Goal: Transaction & Acquisition: Purchase product/service

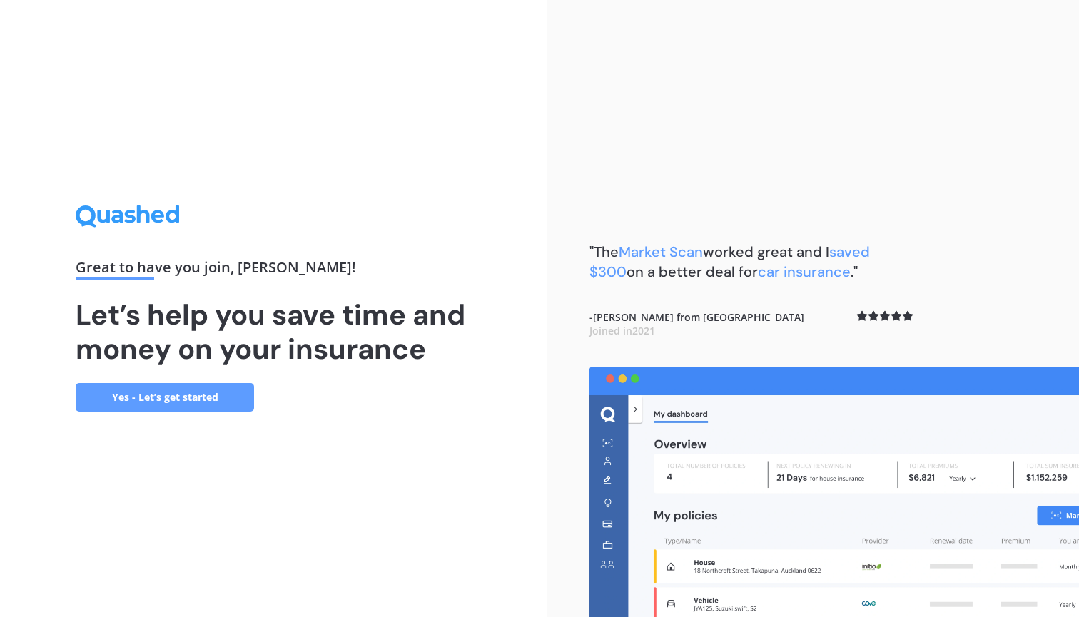
click at [206, 399] on link "Yes - Let’s get started" at bounding box center [165, 397] width 178 height 29
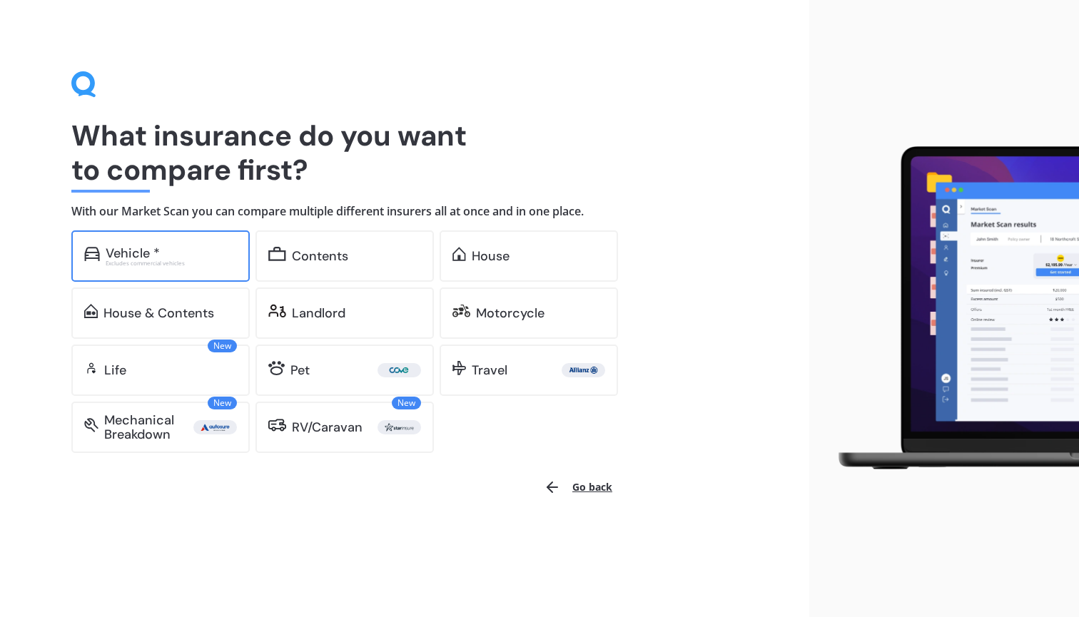
click at [192, 253] on div "Vehicle *" at bounding box center [171, 253] width 131 height 14
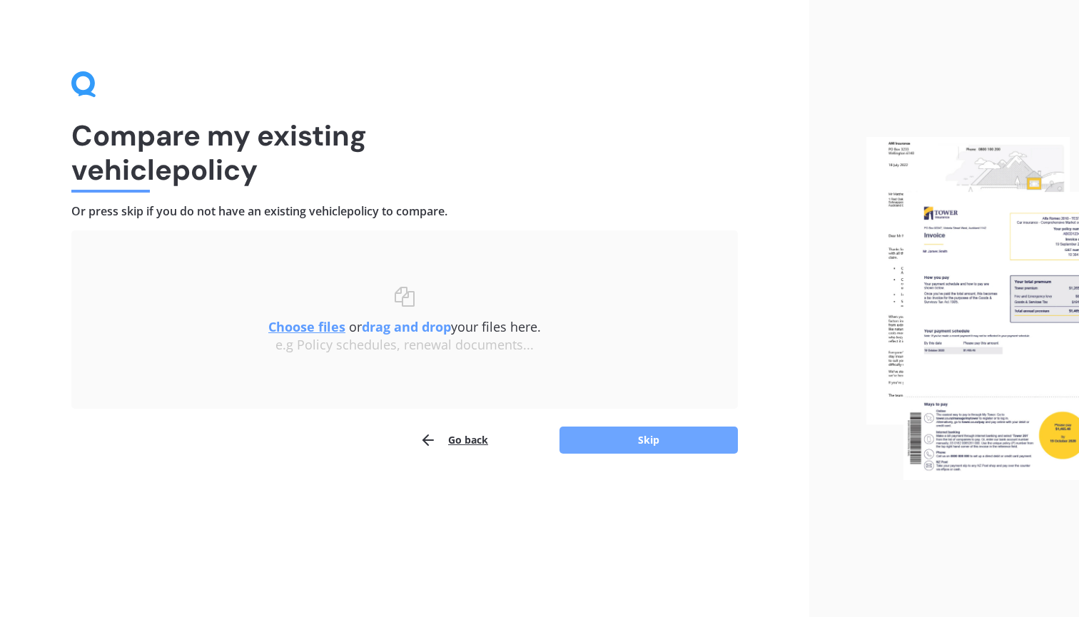
click at [649, 437] on button "Skip" at bounding box center [648, 440] width 178 height 27
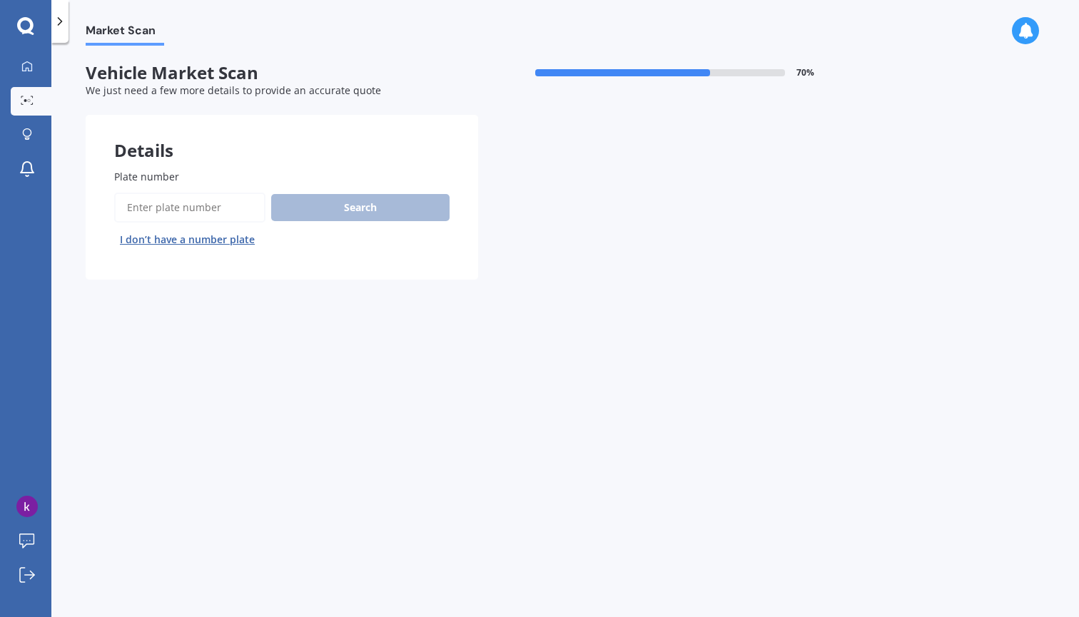
click at [193, 209] on input "Plate number" at bounding box center [189, 208] width 151 height 30
type input "QUQ766"
click at [362, 204] on button "Search" at bounding box center [360, 207] width 178 height 27
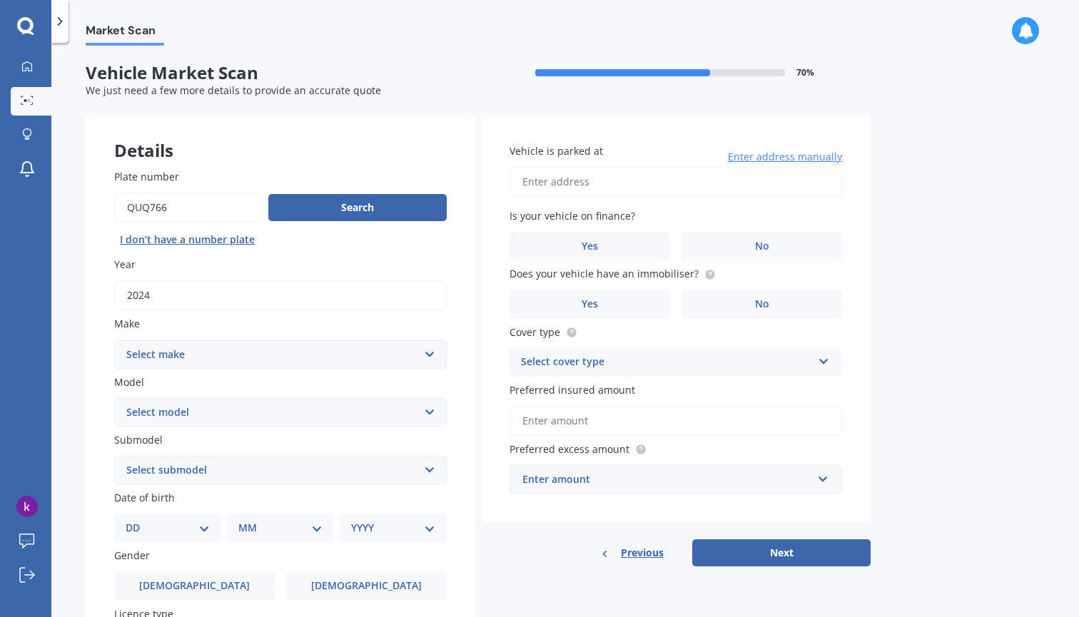
select select "HAVAL"
select select "JOLION"
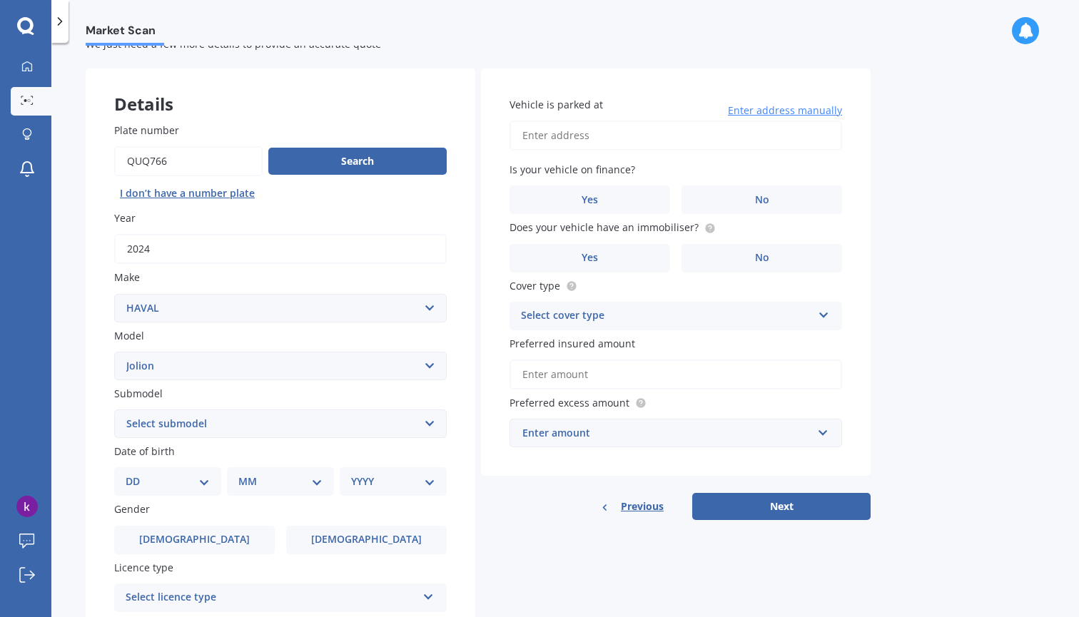
scroll to position [54, 0]
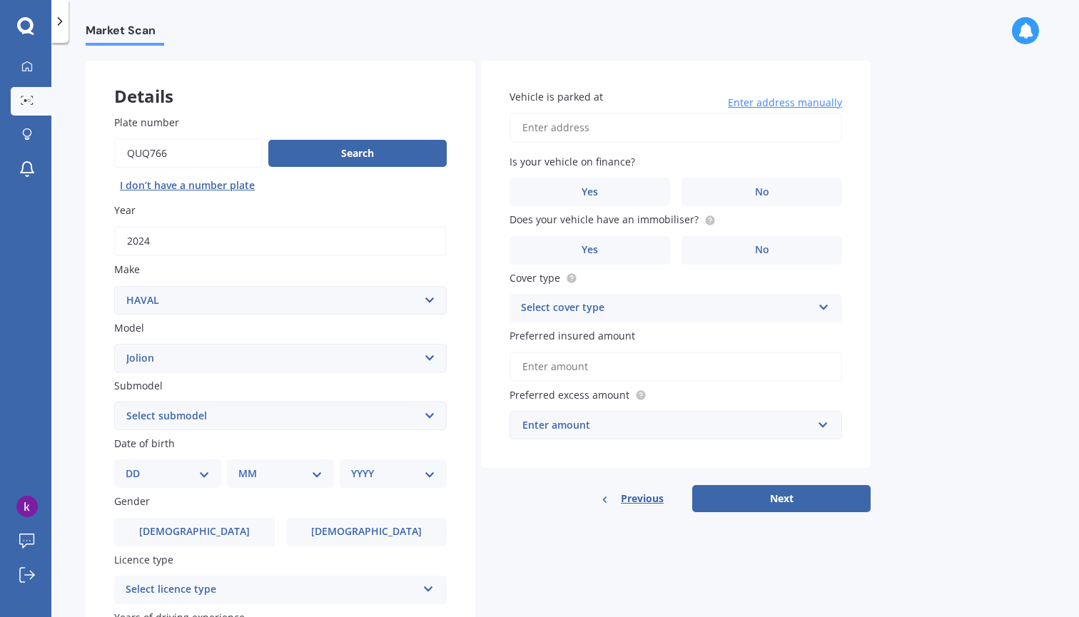
select select "LUX 1.5"
select select "11"
select select "03"
select select "1960"
click at [375, 530] on span "[DEMOGRAPHIC_DATA]" at bounding box center [366, 532] width 113 height 12
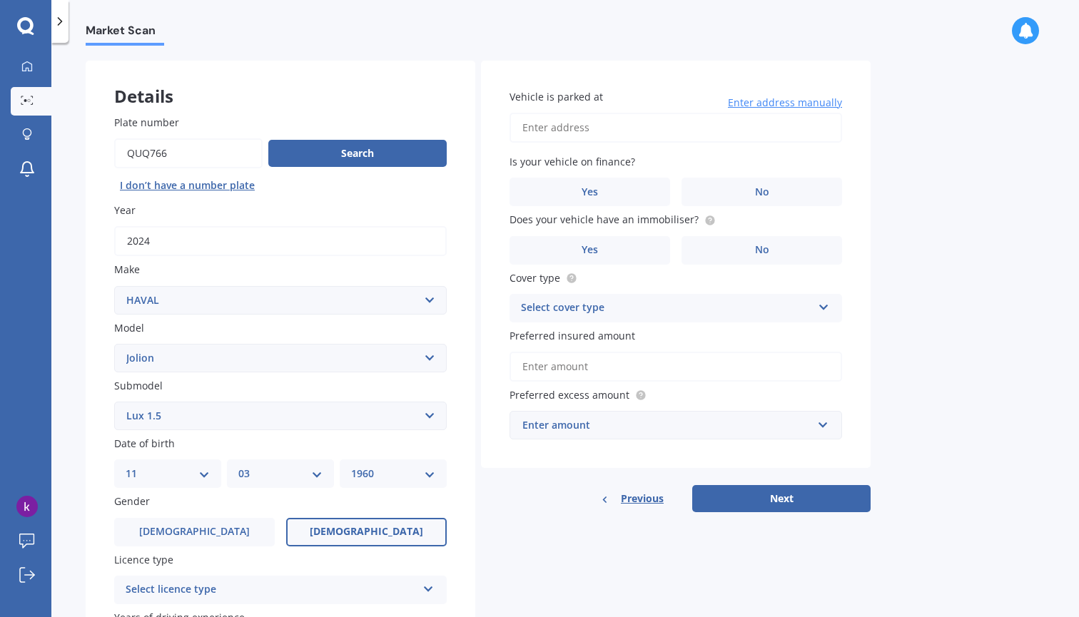
click at [0, 0] on input "[DEMOGRAPHIC_DATA]" at bounding box center [0, 0] width 0 height 0
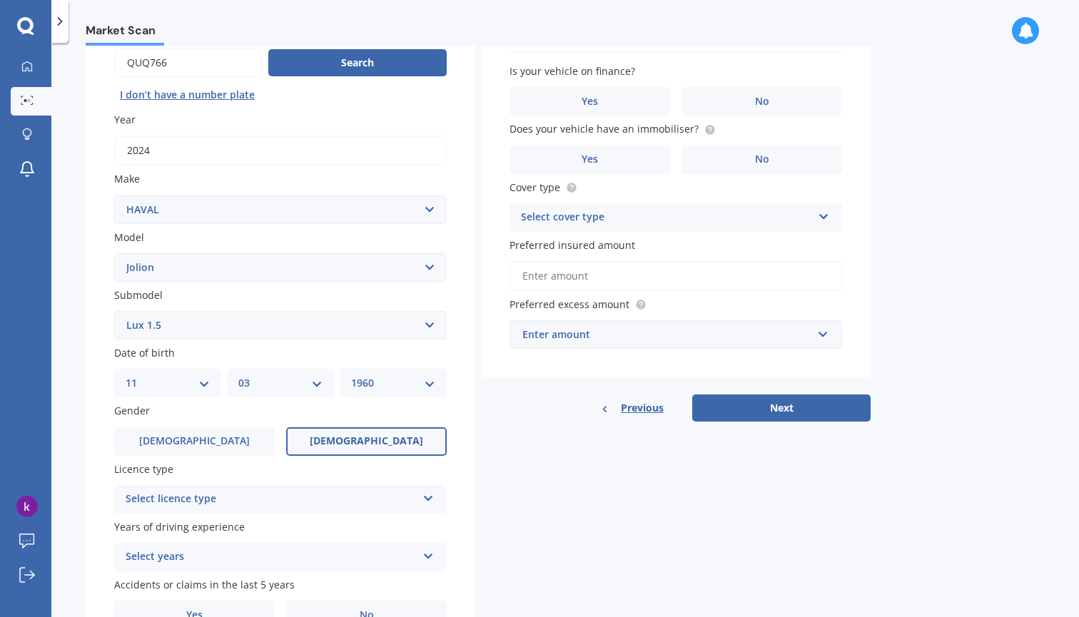
scroll to position [147, 0]
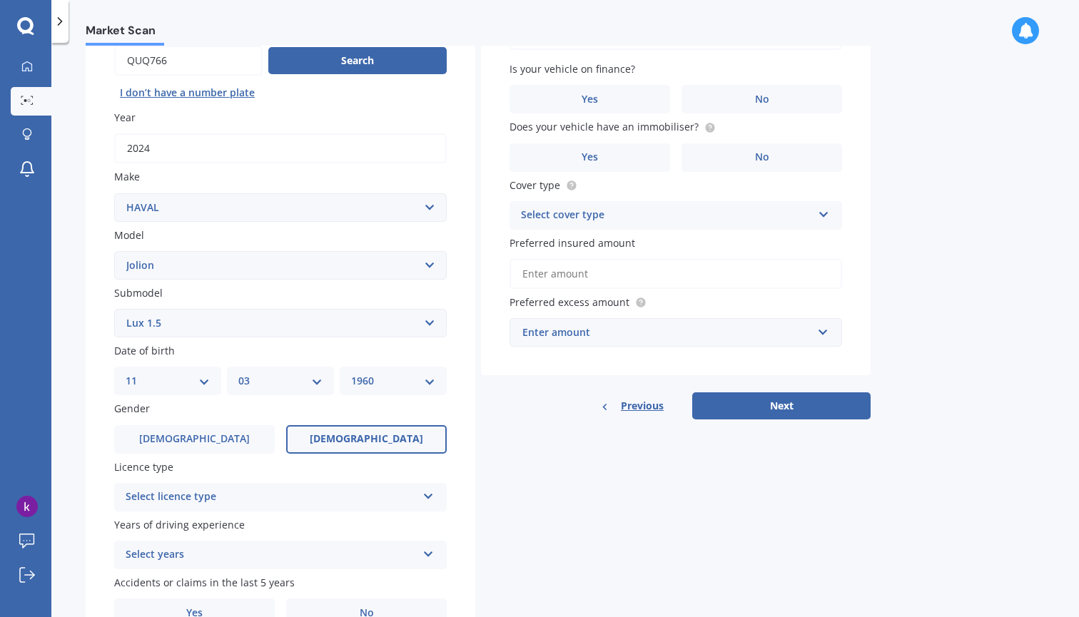
click at [433, 489] on icon at bounding box center [428, 494] width 12 height 10
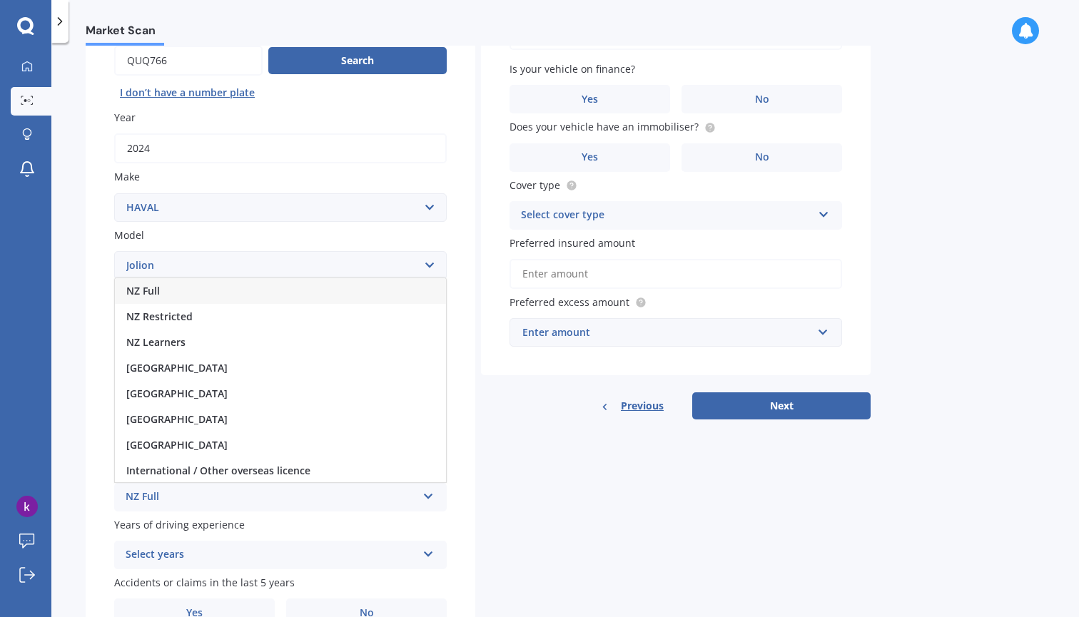
click at [153, 287] on span "NZ Full" at bounding box center [143, 291] width 34 height 14
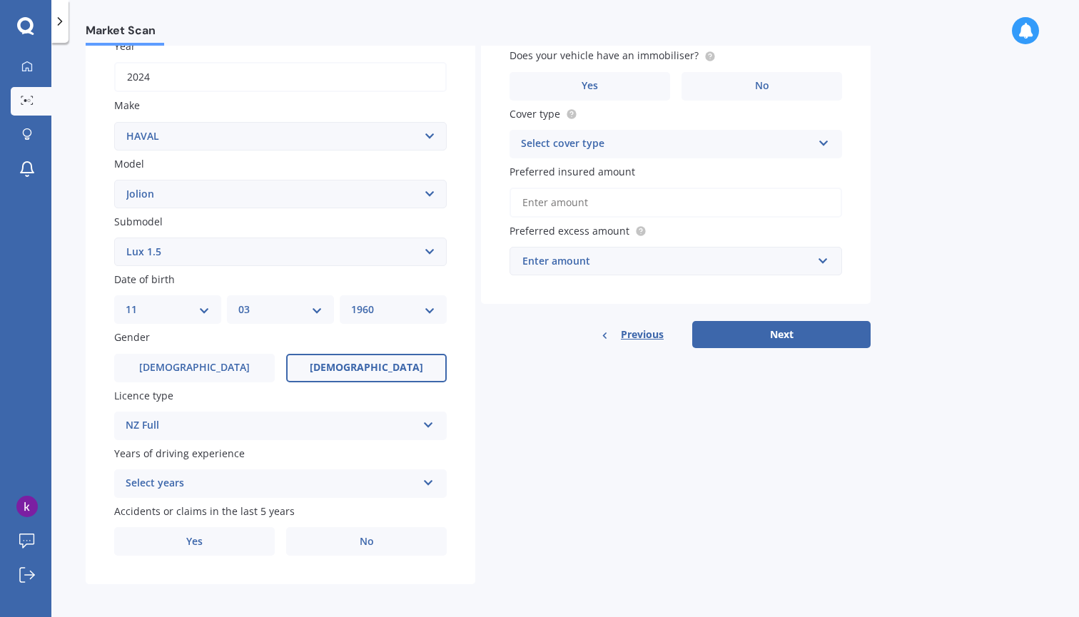
scroll to position [218, 0]
click at [430, 480] on icon at bounding box center [428, 481] width 12 height 10
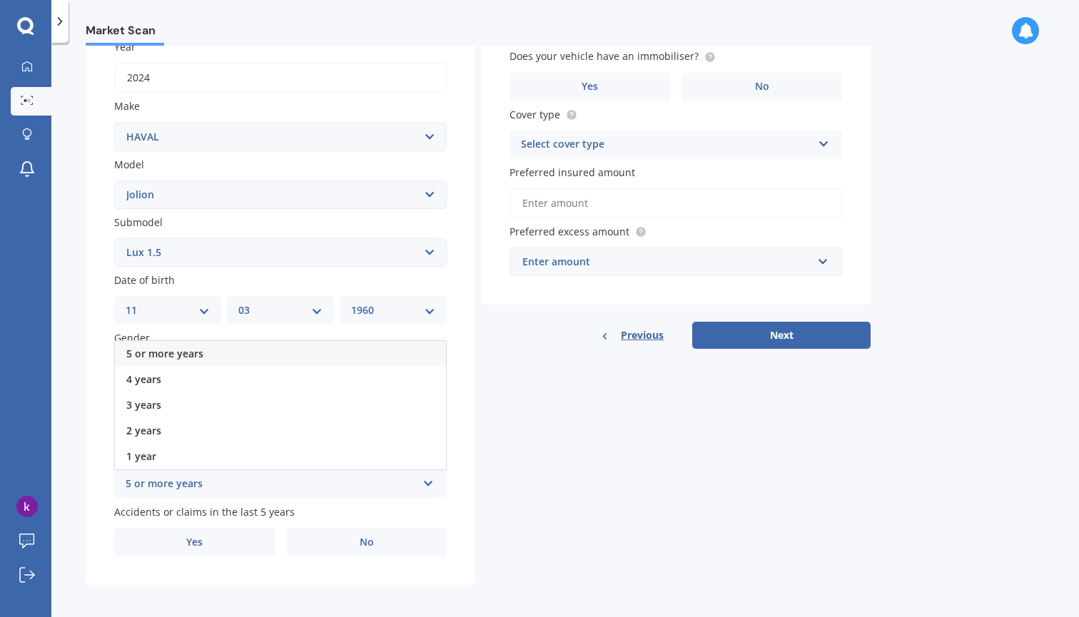
click at [171, 347] on span "5 or more years" at bounding box center [164, 354] width 77 height 14
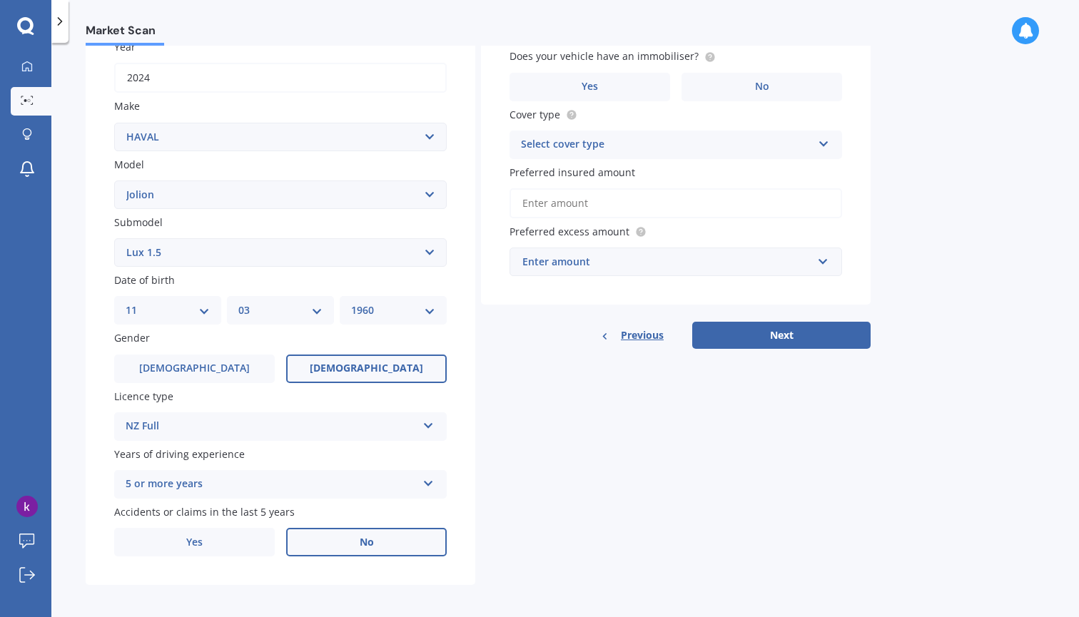
scroll to position [0, 0]
click at [370, 541] on span "No" at bounding box center [367, 543] width 14 height 12
click at [0, 0] on input "No" at bounding box center [0, 0] width 0 height 0
click at [757, 84] on span "No" at bounding box center [762, 87] width 14 height 12
click at [0, 0] on input "No" at bounding box center [0, 0] width 0 height 0
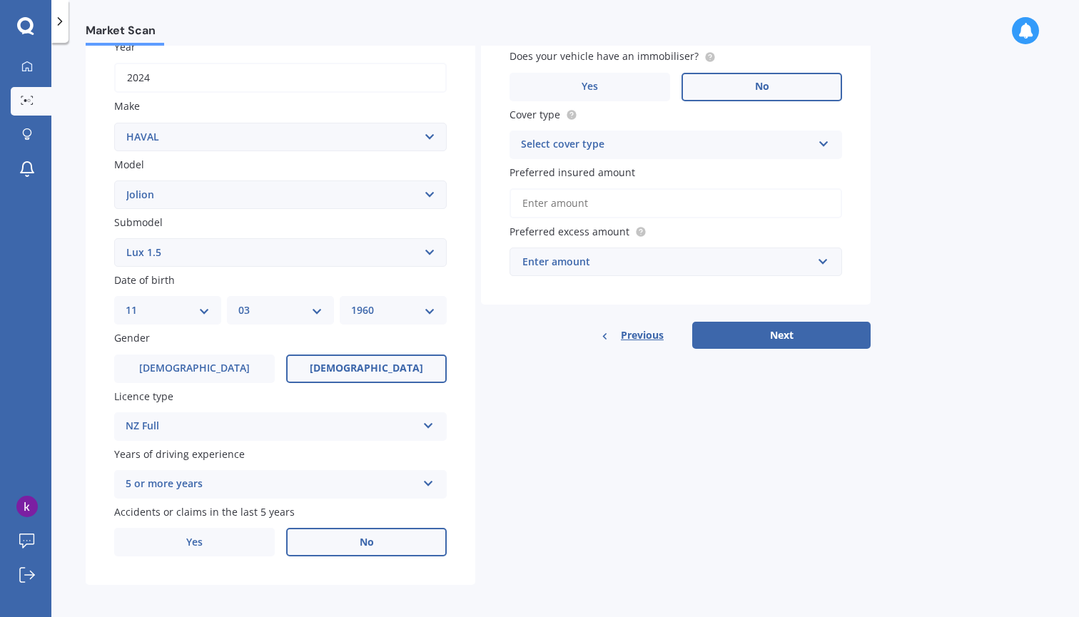
click at [825, 138] on icon at bounding box center [824, 141] width 12 height 10
click at [576, 173] on span "Comprehensive" at bounding box center [560, 173] width 76 height 14
click at [576, 204] on input "Preferred insured amount" at bounding box center [675, 203] width 332 height 30
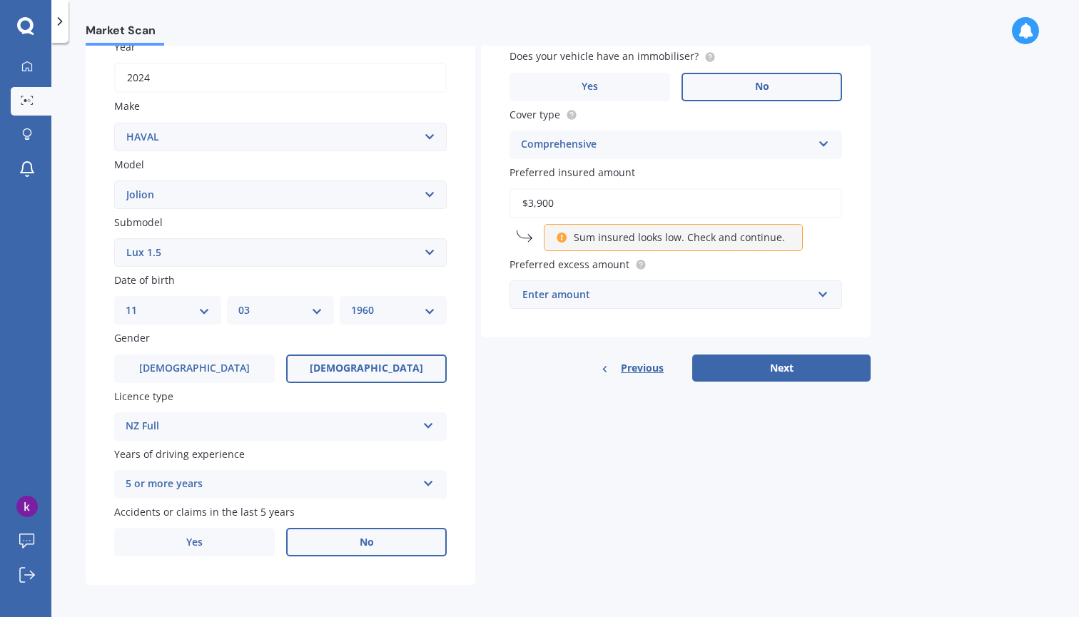
type input "$39,000"
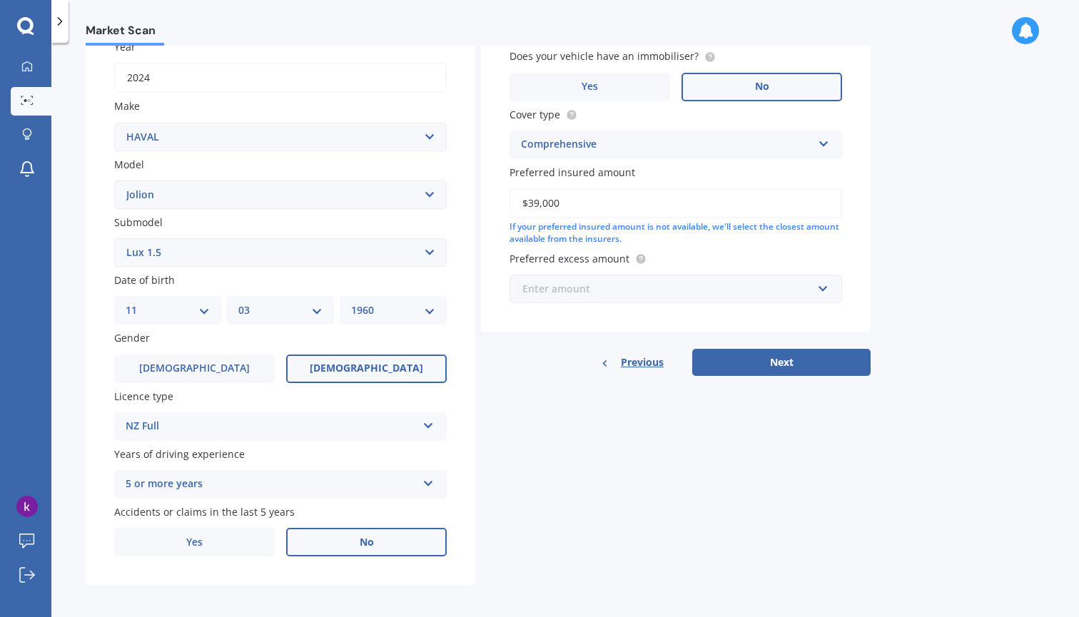
click at [824, 285] on input "text" at bounding box center [671, 288] width 320 height 27
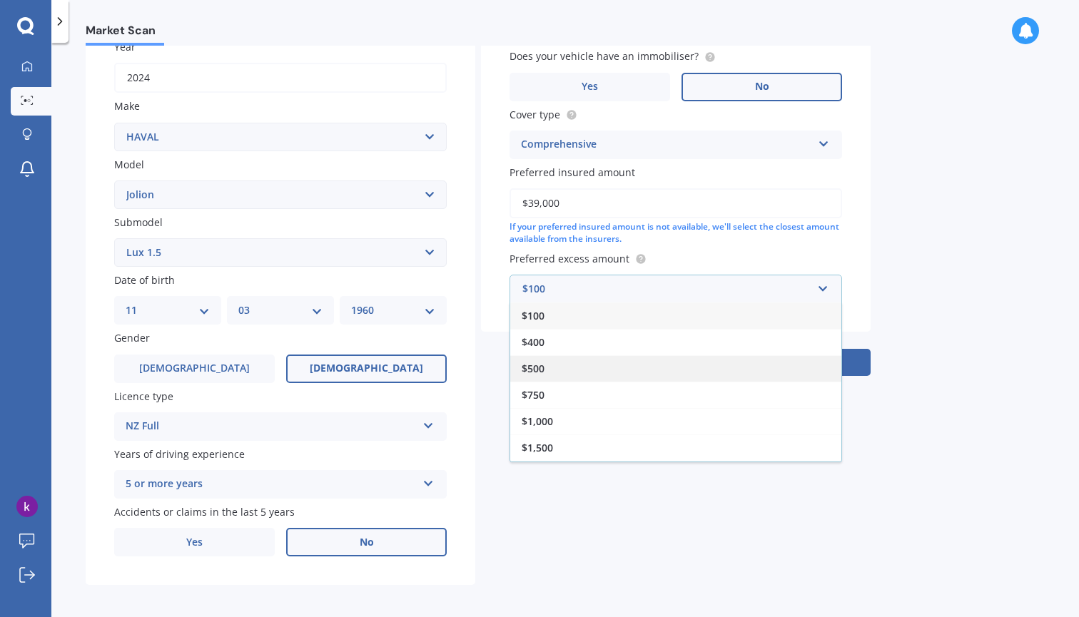
click at [531, 362] on span "$500" at bounding box center [533, 369] width 23 height 14
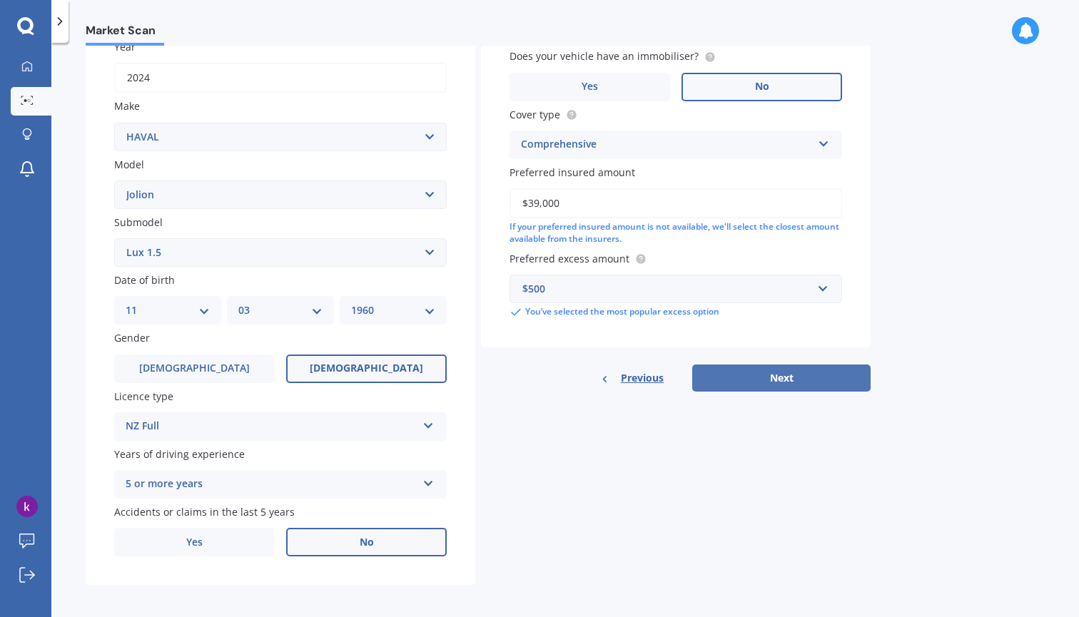
click at [785, 374] on button "Next" at bounding box center [781, 378] width 178 height 27
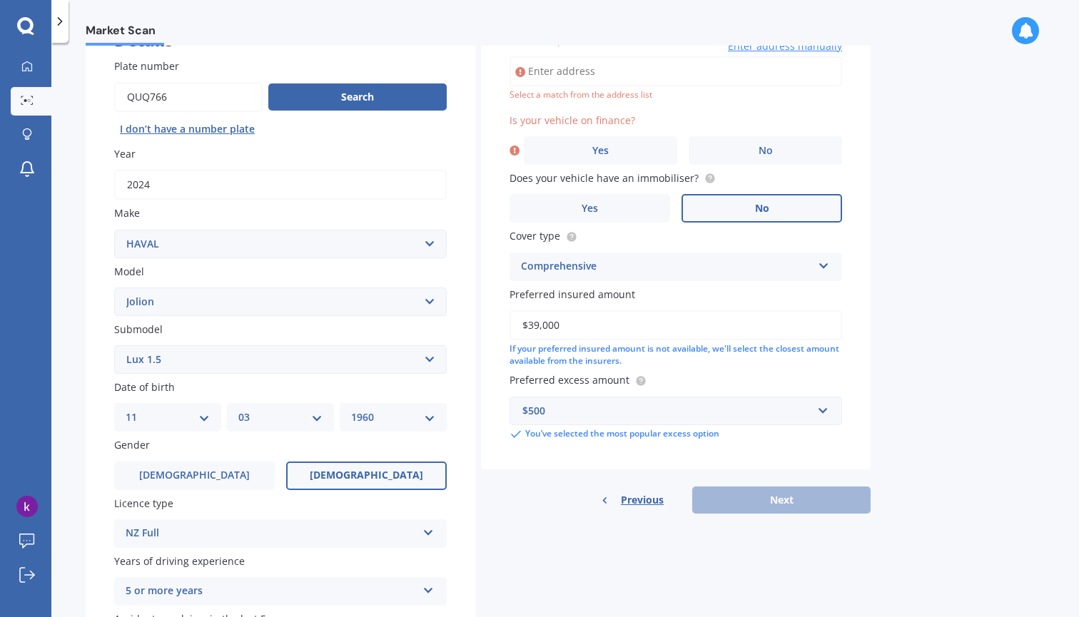
scroll to position [96, 0]
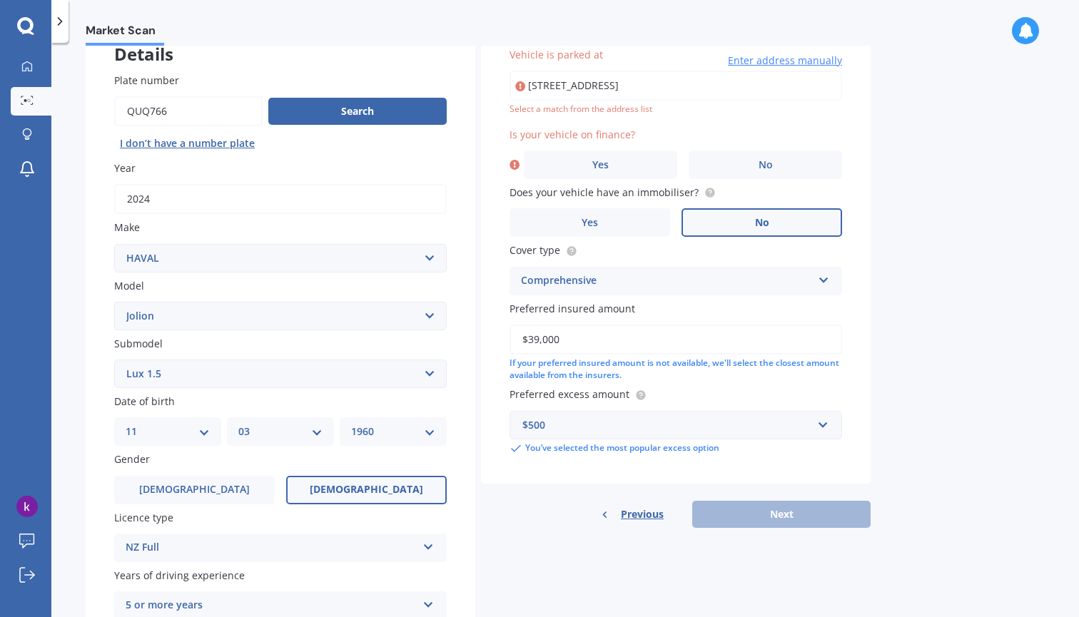
type input "[STREET_ADDRESS]"
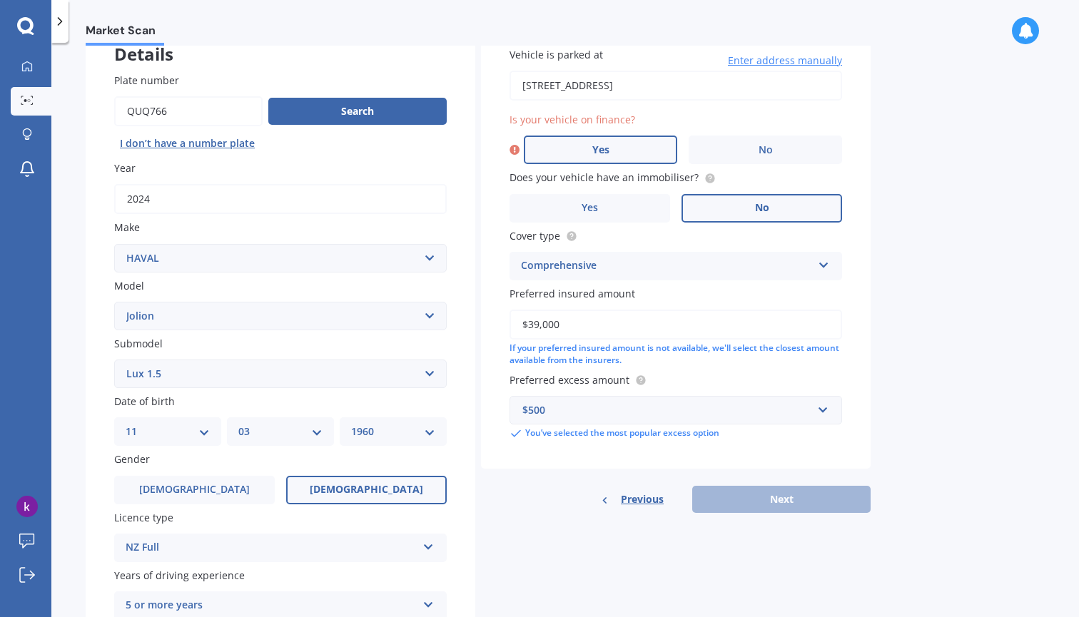
click at [595, 154] on span "Yes" at bounding box center [600, 150] width 17 height 12
click at [0, 0] on input "Yes" at bounding box center [0, 0] width 0 height 0
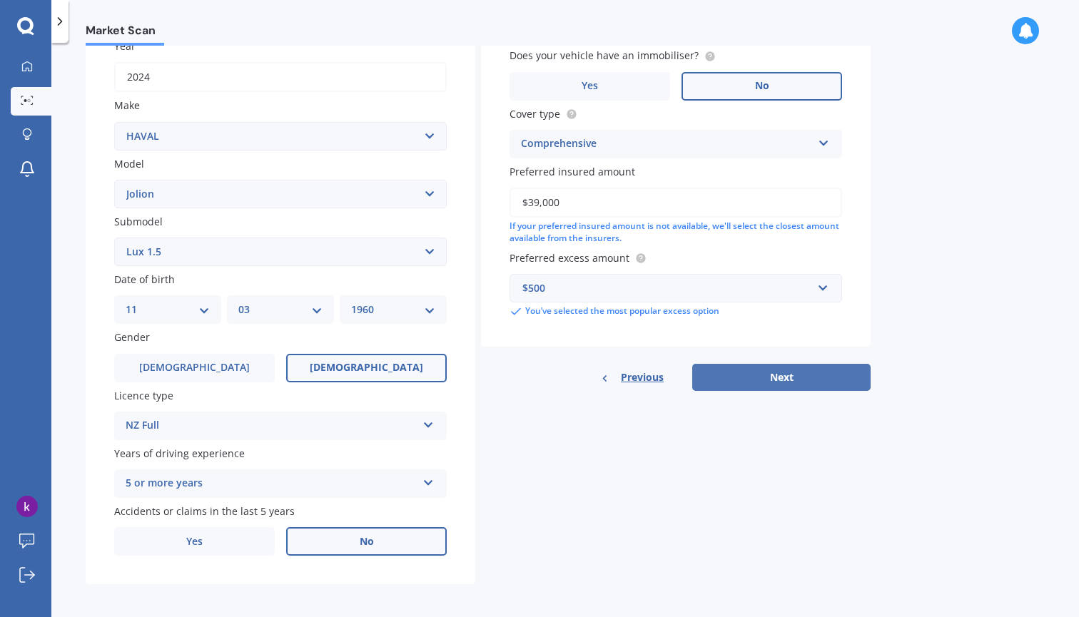
scroll to position [218, 0]
click at [799, 374] on button "Next" at bounding box center [781, 378] width 178 height 27
select select "11"
select select "03"
select select "1960"
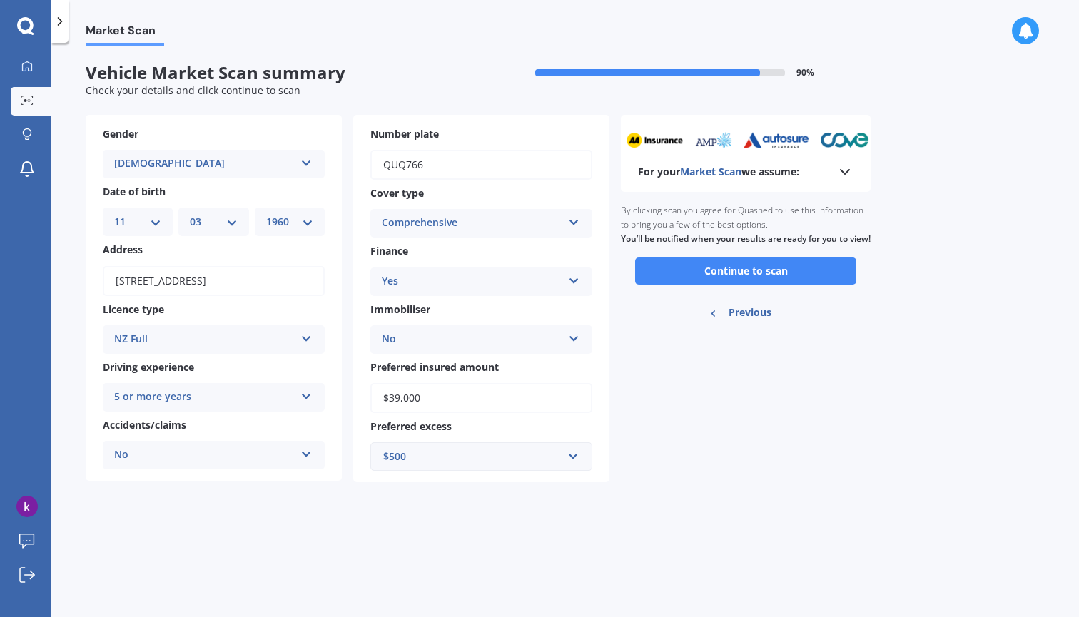
scroll to position [0, 0]
click at [848, 170] on polyline at bounding box center [844, 172] width 9 height 4
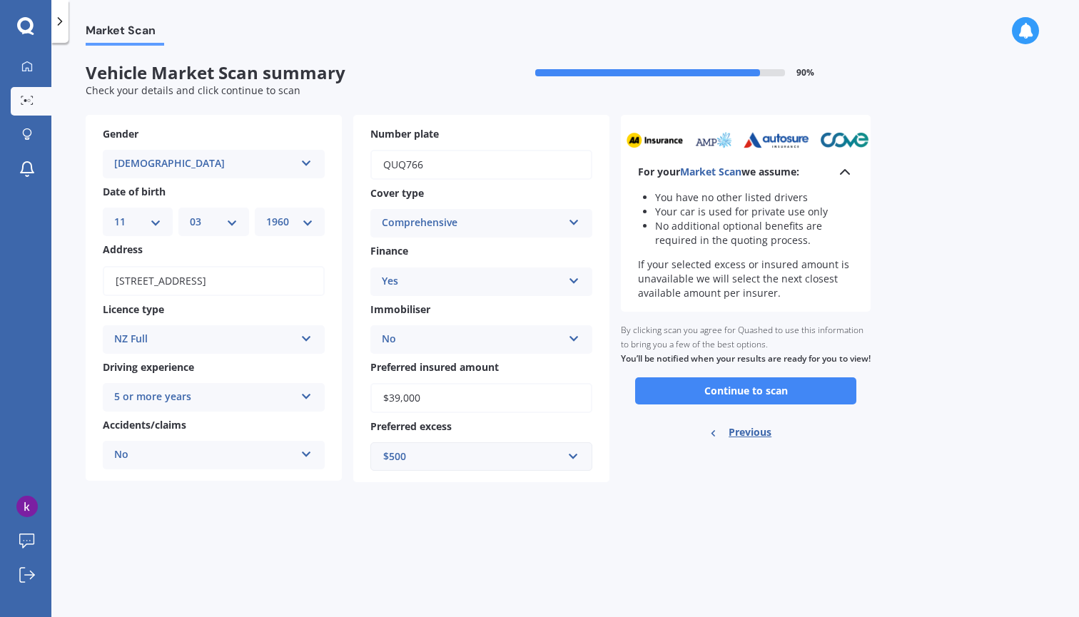
click at [935, 331] on div "Market Scan Vehicle Market Scan summary 90 % Check your details and click conti…" at bounding box center [564, 333] width 1027 height 574
click at [747, 400] on button "Continue to scan" at bounding box center [745, 390] width 221 height 27
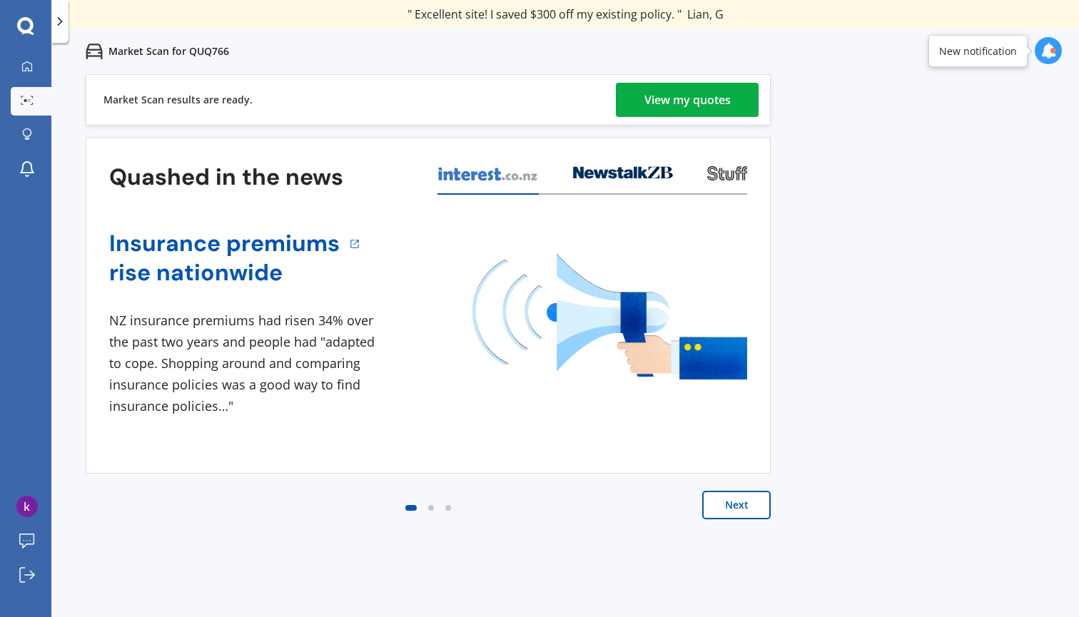
click at [721, 108] on div "View my quotes" at bounding box center [687, 100] width 86 height 34
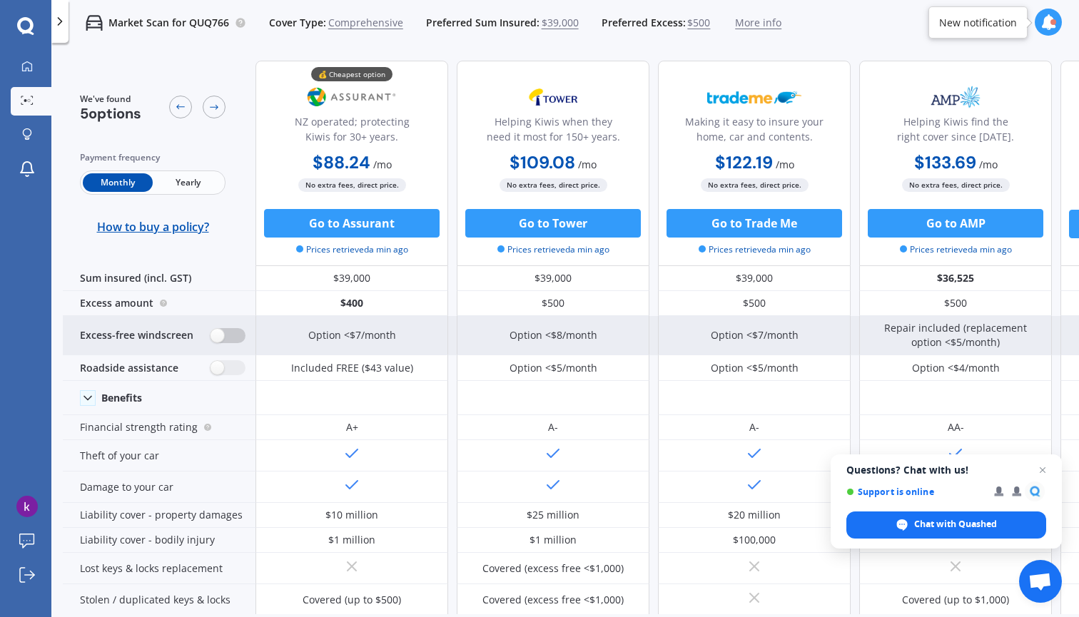
click at [217, 333] on label at bounding box center [227, 335] width 35 height 15
radio input "true"
